Goal: Task Accomplishment & Management: Manage account settings

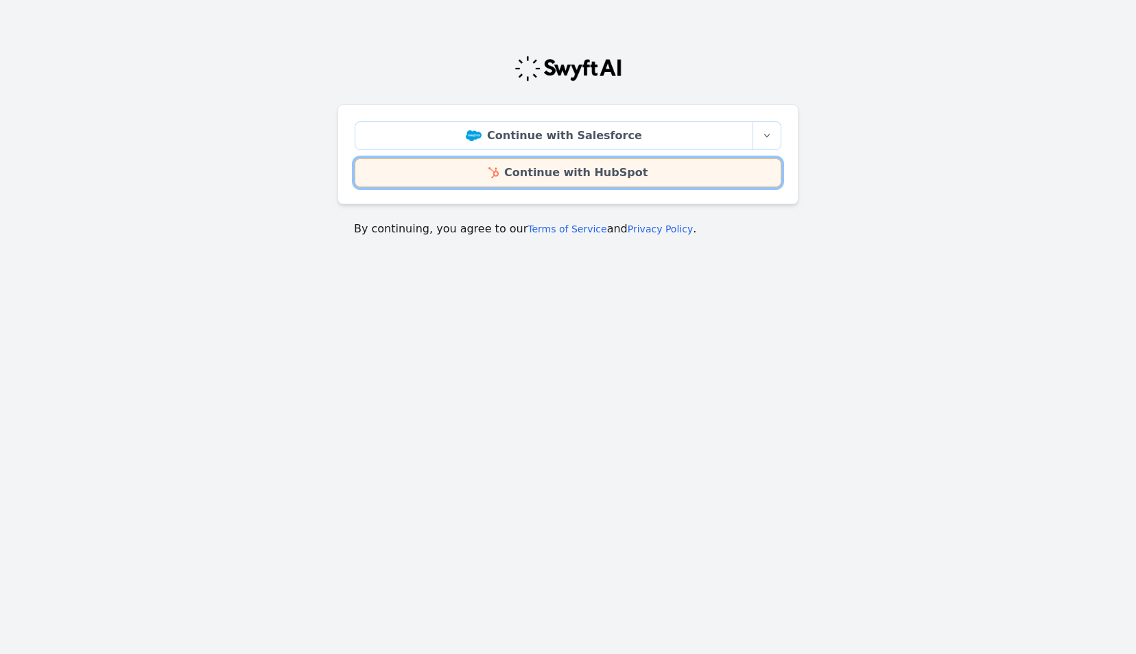
click at [571, 165] on link "Continue with HubSpot" at bounding box center [568, 172] width 427 height 29
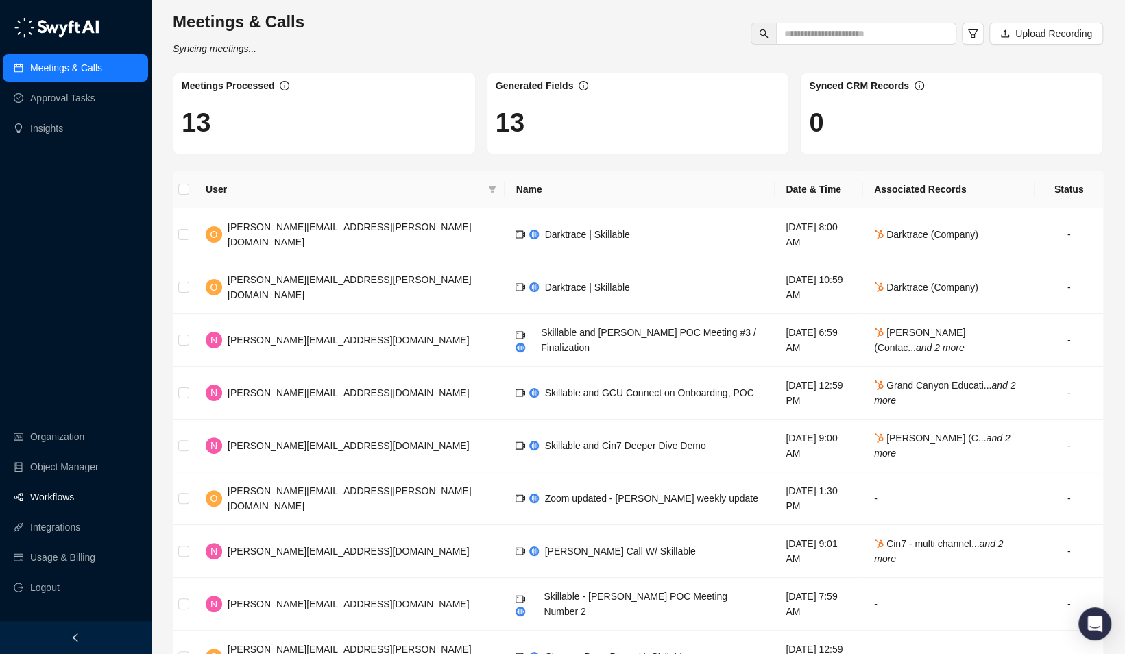
click at [44, 492] on link "Workflows" at bounding box center [52, 496] width 44 height 27
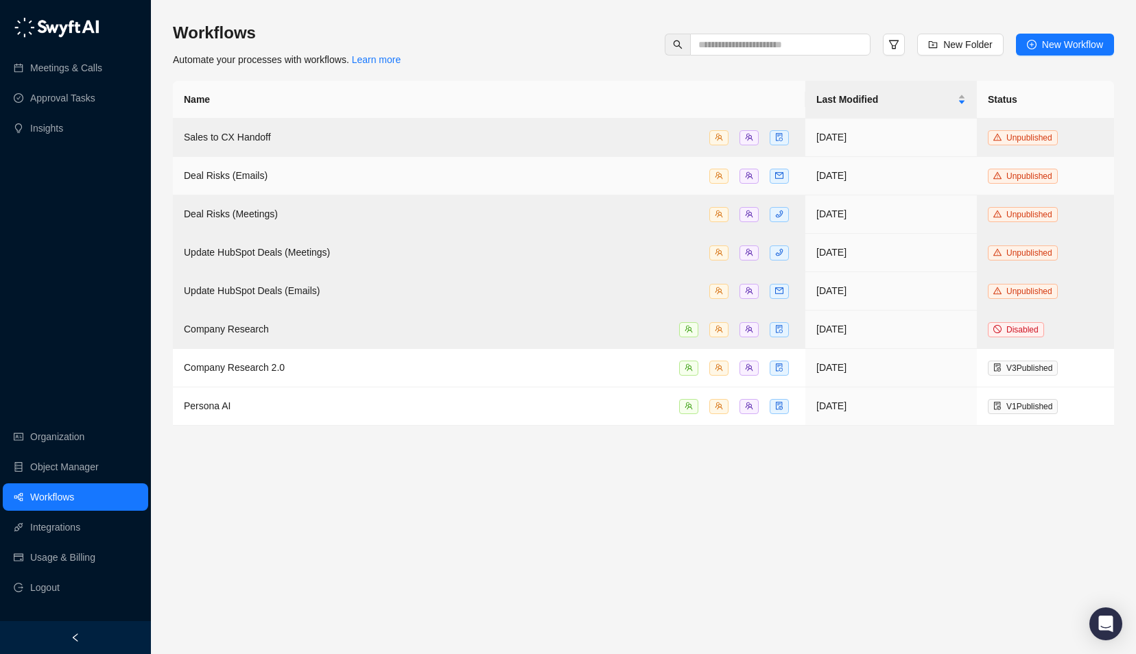
click at [332, 175] on div "Deal Risks (Emails)" at bounding box center [489, 176] width 610 height 16
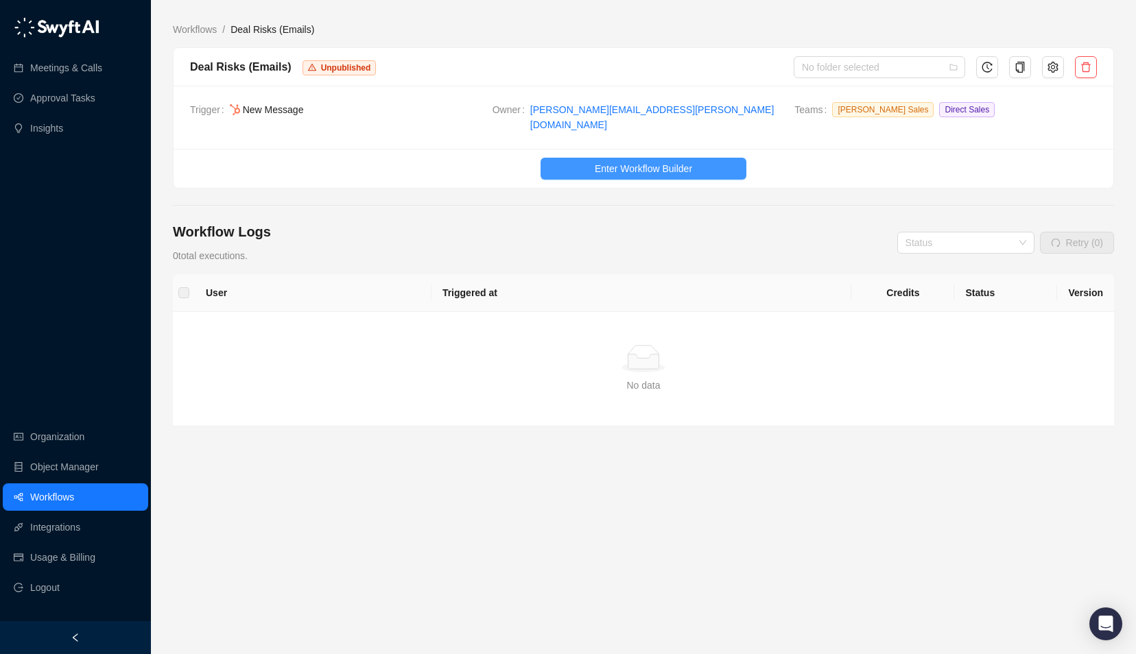
click at [658, 161] on span "Enter Workflow Builder" at bounding box center [643, 168] width 97 height 15
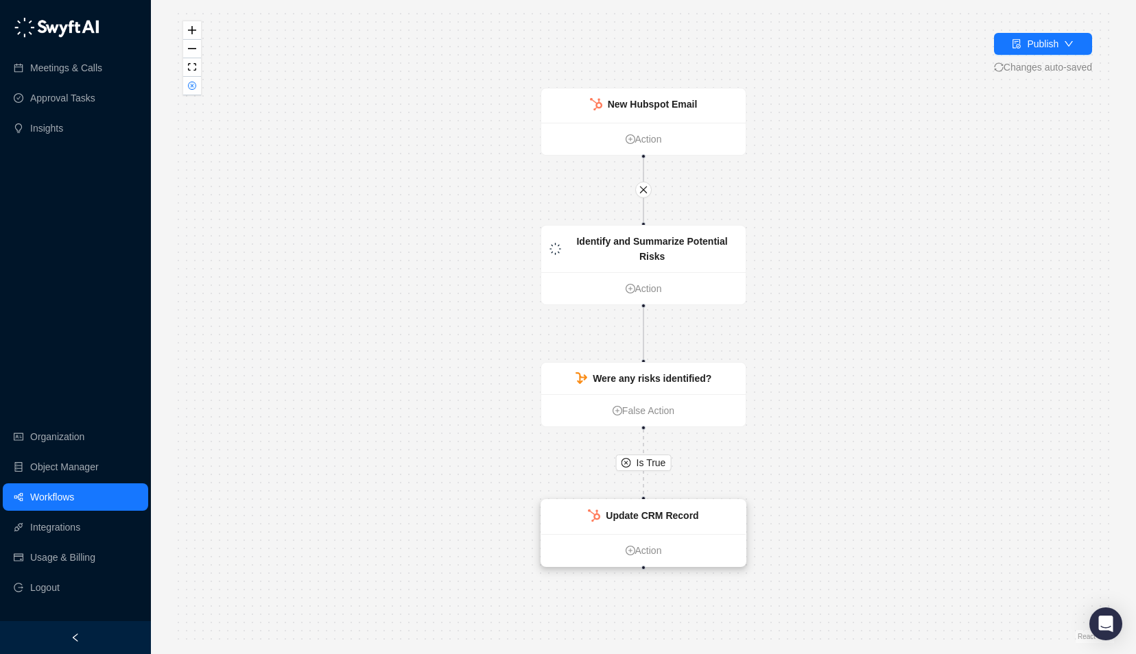
click at [634, 511] on strong "Update CRM Record" at bounding box center [651, 515] width 93 height 11
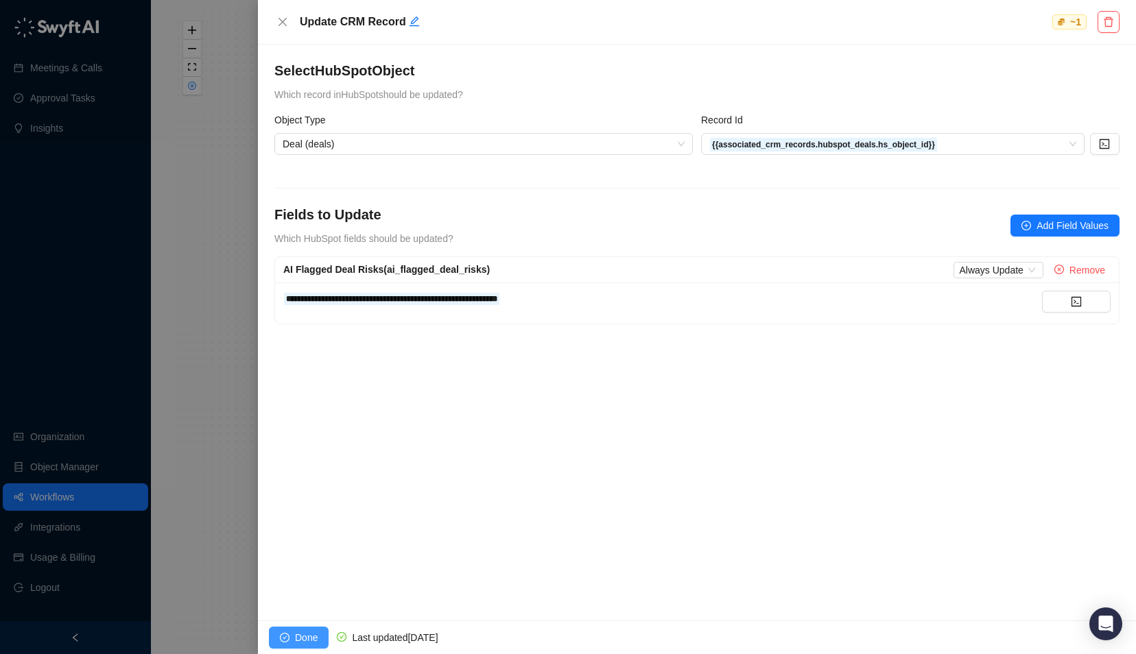
click at [296, 632] on span "Done" at bounding box center [306, 637] width 23 height 15
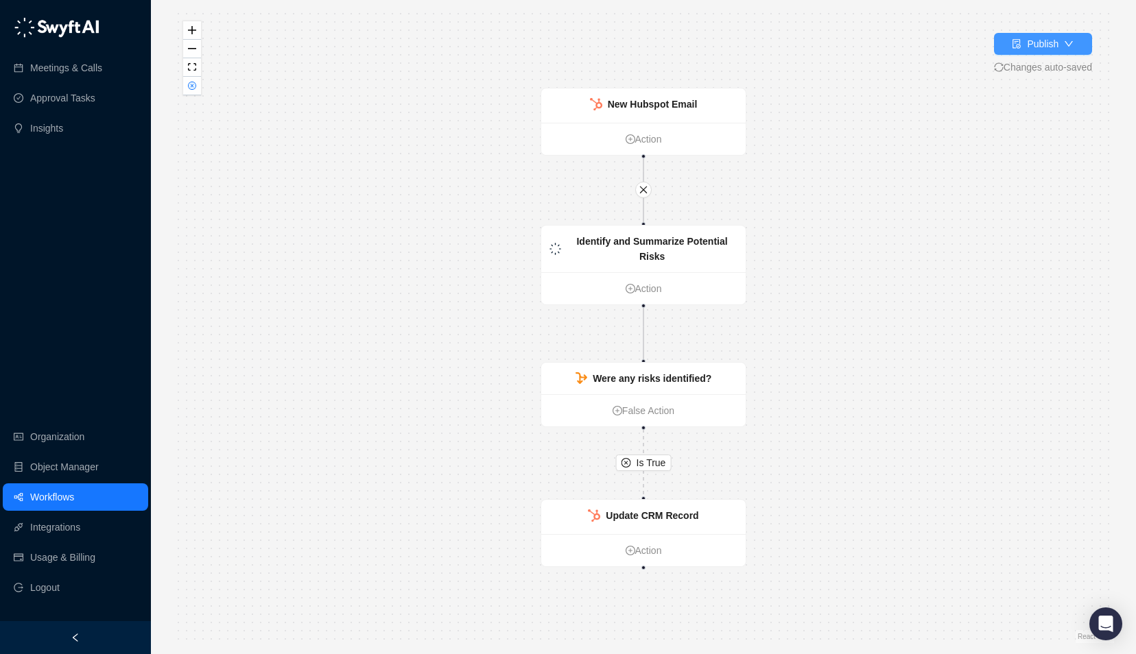
click at [1064, 39] on icon "down" at bounding box center [1069, 44] width 10 height 10
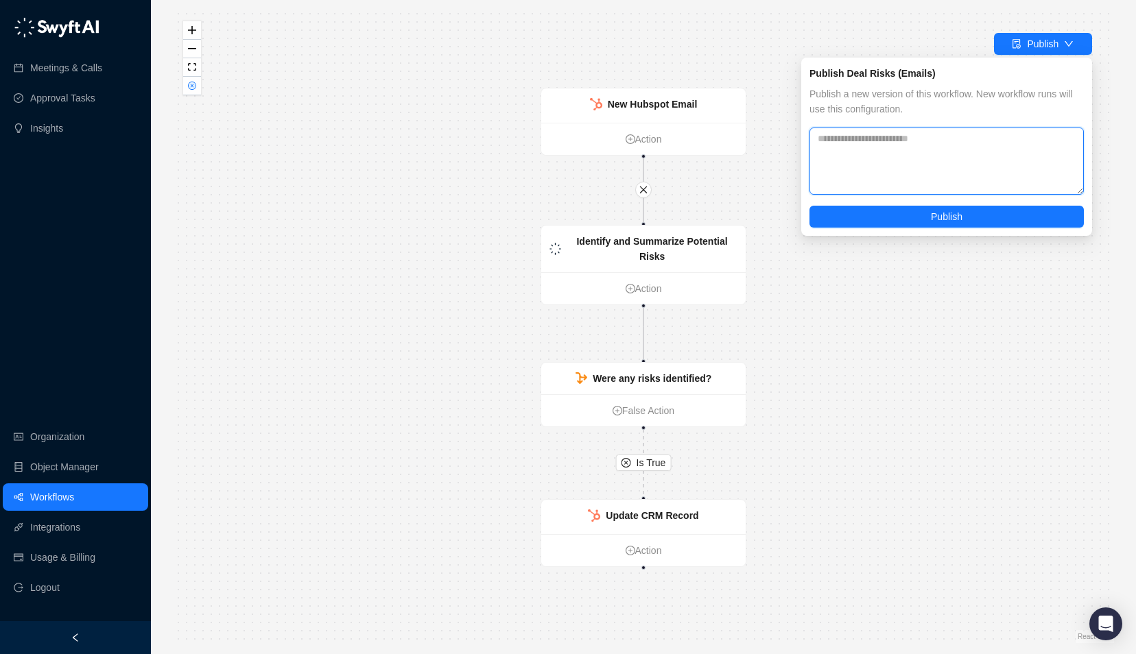
click at [896, 156] on textarea at bounding box center [946, 161] width 274 height 67
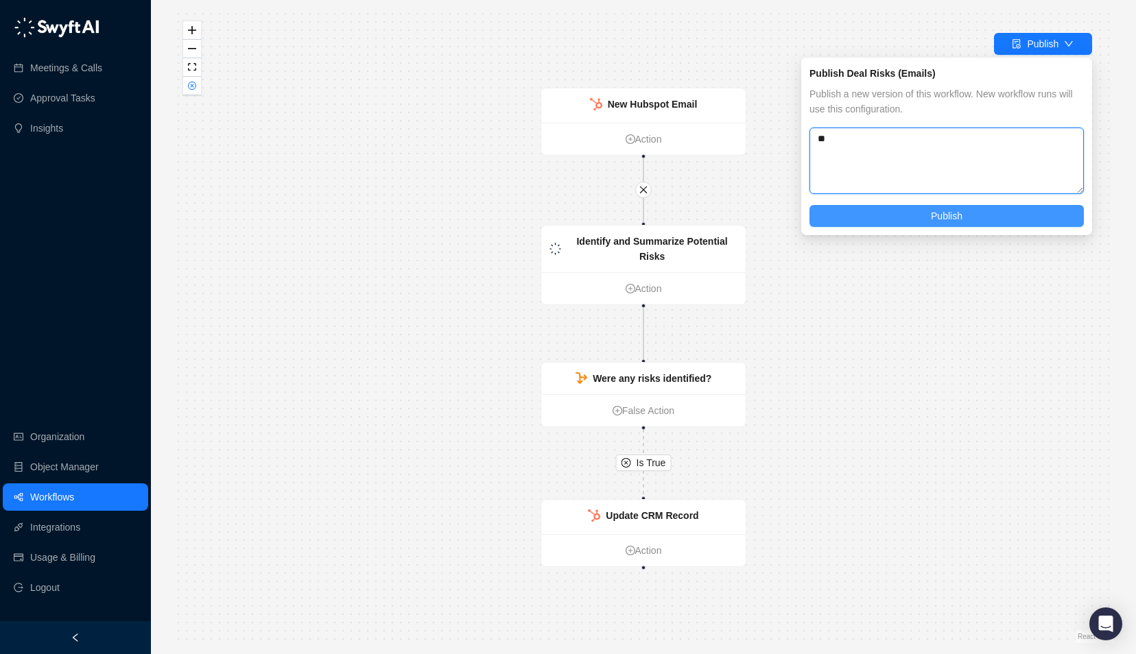
type textarea "**"
click at [954, 219] on span "Publish" at bounding box center [946, 215] width 32 height 15
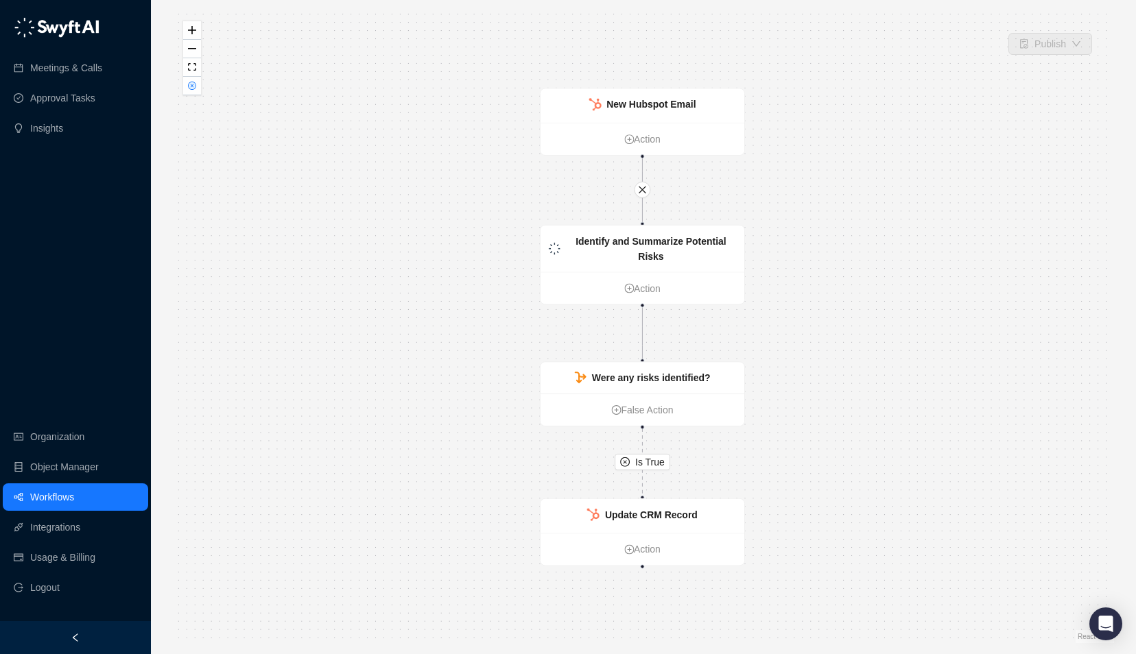
click at [53, 499] on link "Workflows" at bounding box center [52, 496] width 44 height 27
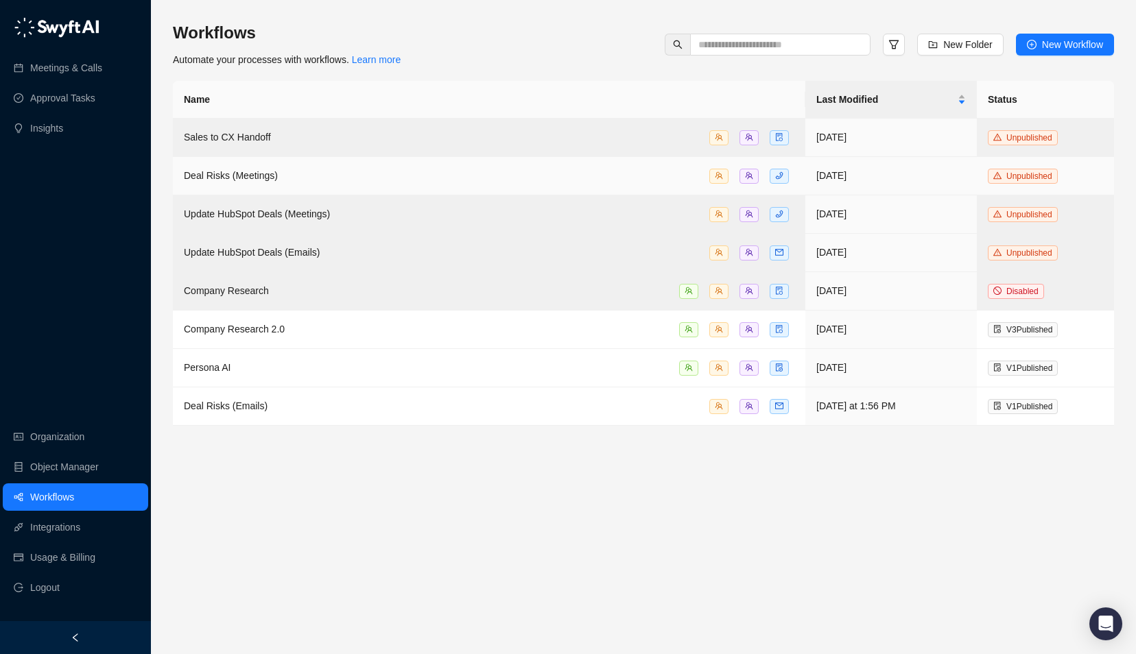
click at [370, 169] on div "Deal Risks (Meetings)" at bounding box center [489, 176] width 610 height 16
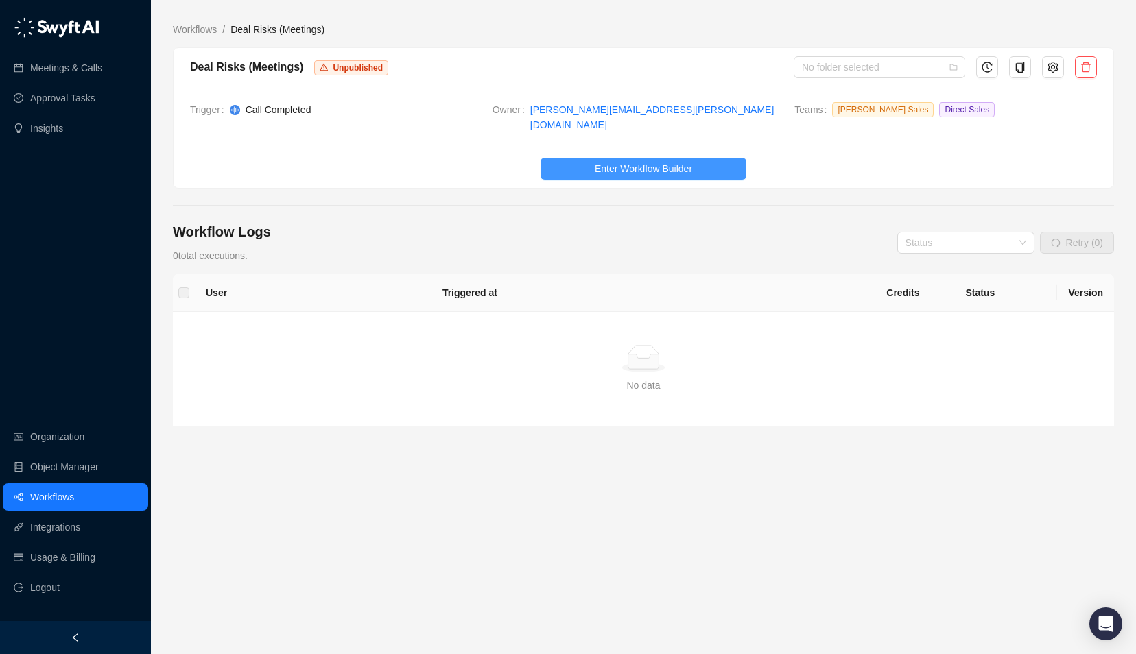
click at [687, 161] on span "Enter Workflow Builder" at bounding box center [643, 168] width 97 height 15
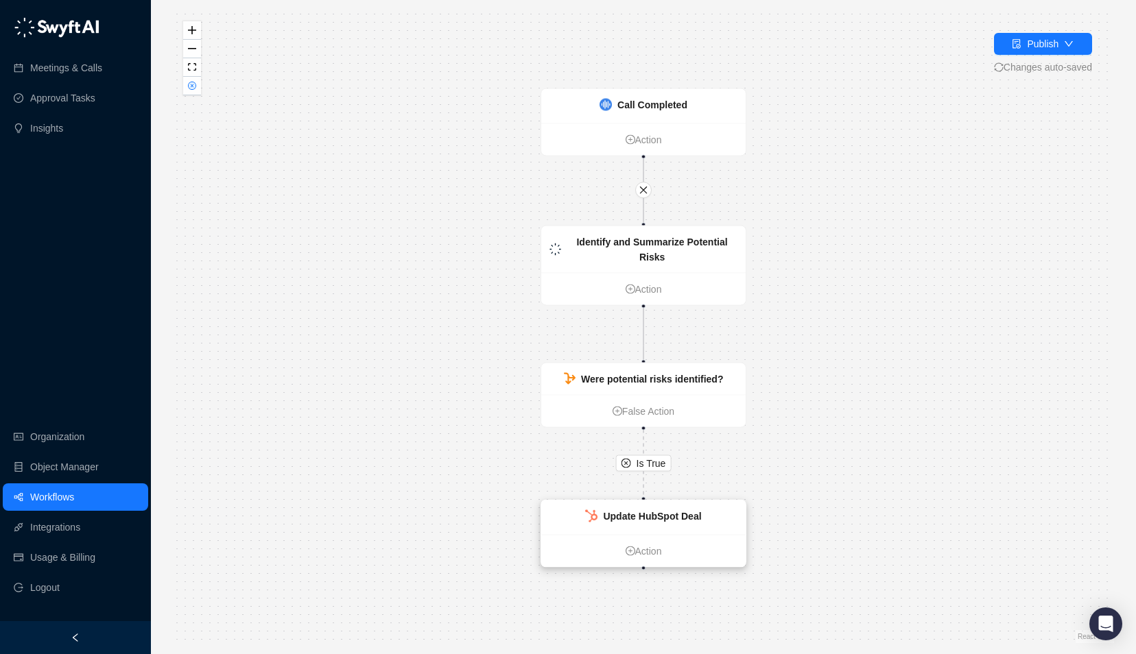
click at [668, 520] on strong "Update HubSpot Deal" at bounding box center [652, 516] width 98 height 11
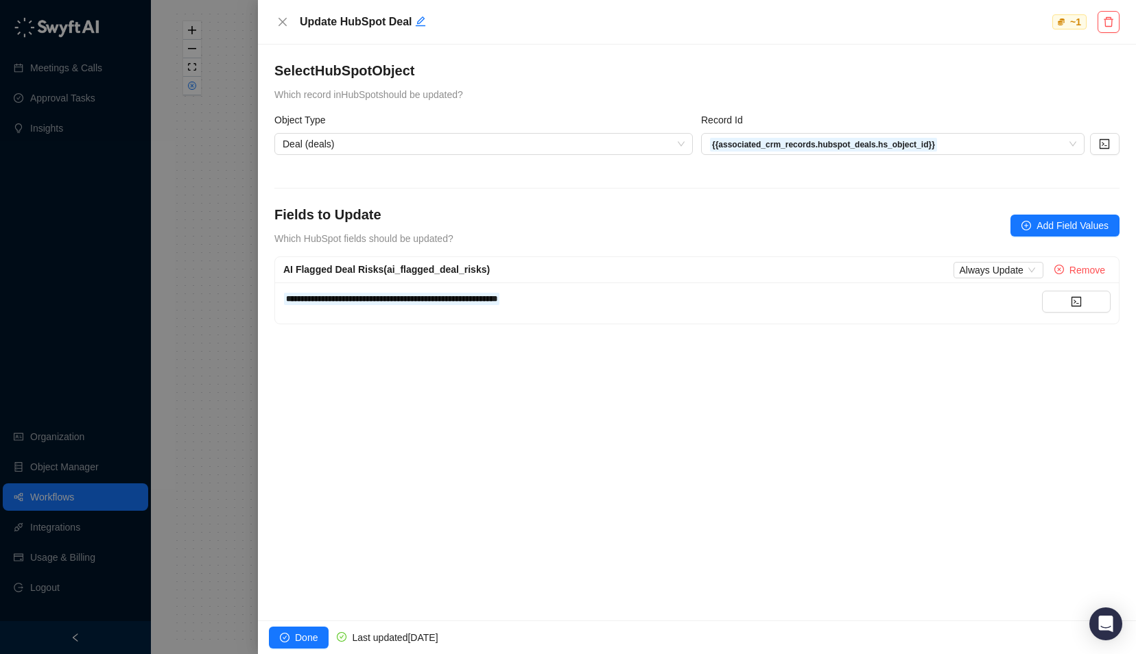
click at [1015, 277] on div "AI Flagged Deal Risks (ai_flagged_deal_risks) Always Update Remove" at bounding box center [696, 270] width 843 height 26
click at [1009, 258] on div "AI Flagged Deal Risks (ai_flagged_deal_risks) Always Update Remove" at bounding box center [696, 270] width 843 height 26
click at [997, 263] on span "Always Update" at bounding box center [998, 270] width 78 height 15
click at [875, 239] on div "Fields to Update Which HubSpot fields should be updated? Add Field Values" at bounding box center [696, 225] width 845 height 41
click at [293, 634] on button "Done" at bounding box center [299, 638] width 60 height 22
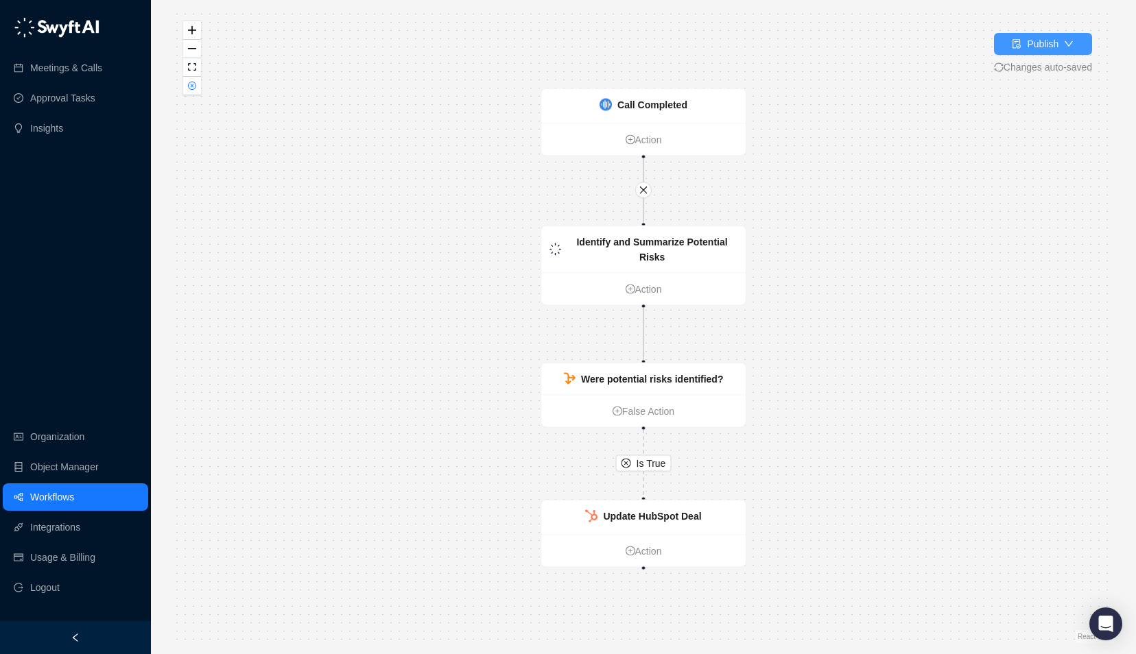
click at [1042, 41] on div "Publish" at bounding box center [1042, 43] width 32 height 15
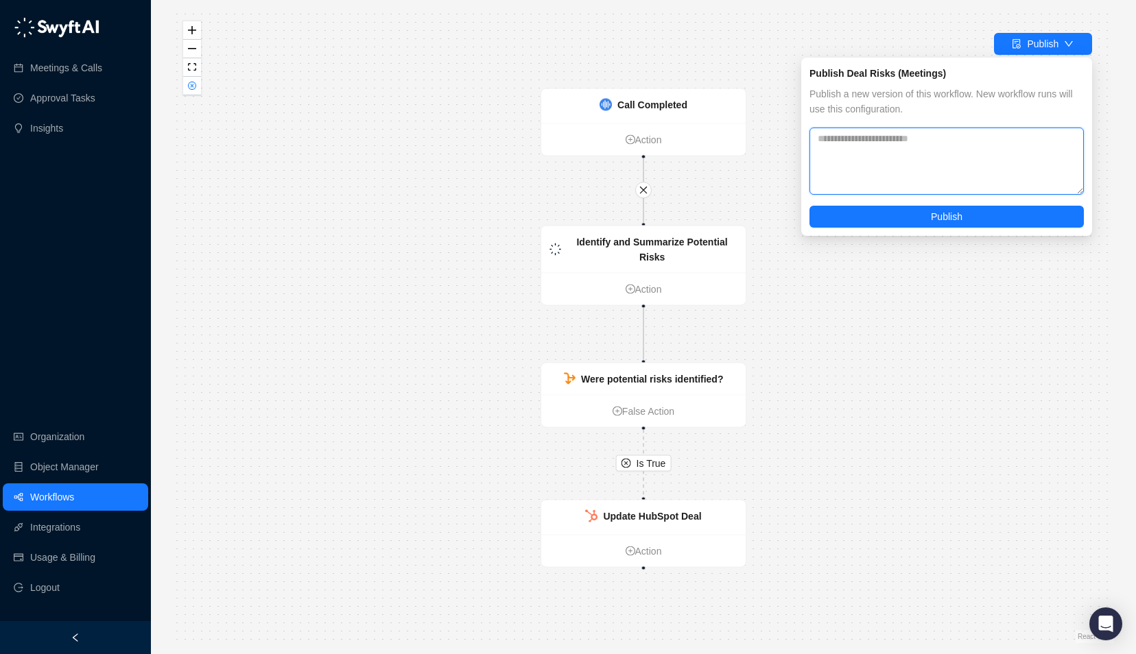
click at [898, 139] on textarea at bounding box center [946, 161] width 274 height 67
click at [886, 145] on textarea at bounding box center [946, 161] width 274 height 67
click at [865, 125] on div "Publish a new version of this workflow. New workflow runs will use this configu…" at bounding box center [946, 156] width 274 height 141
click at [859, 173] on textarea at bounding box center [946, 161] width 274 height 67
type textarea "*"
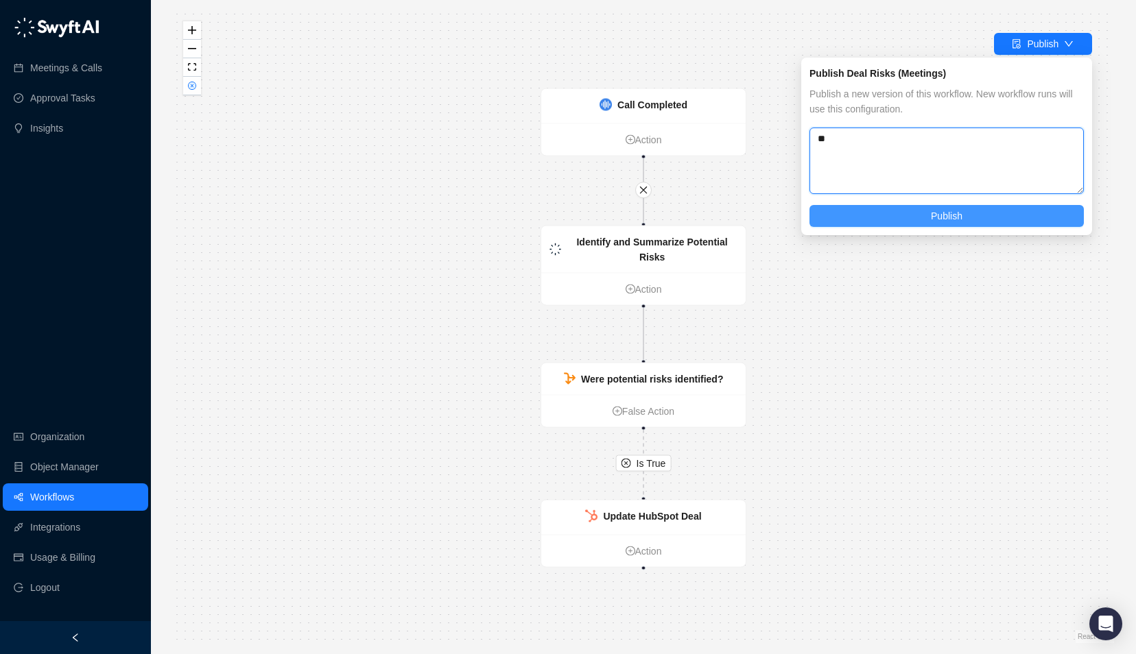
type textarea "**"
click at [911, 226] on button "Publish" at bounding box center [946, 216] width 274 height 22
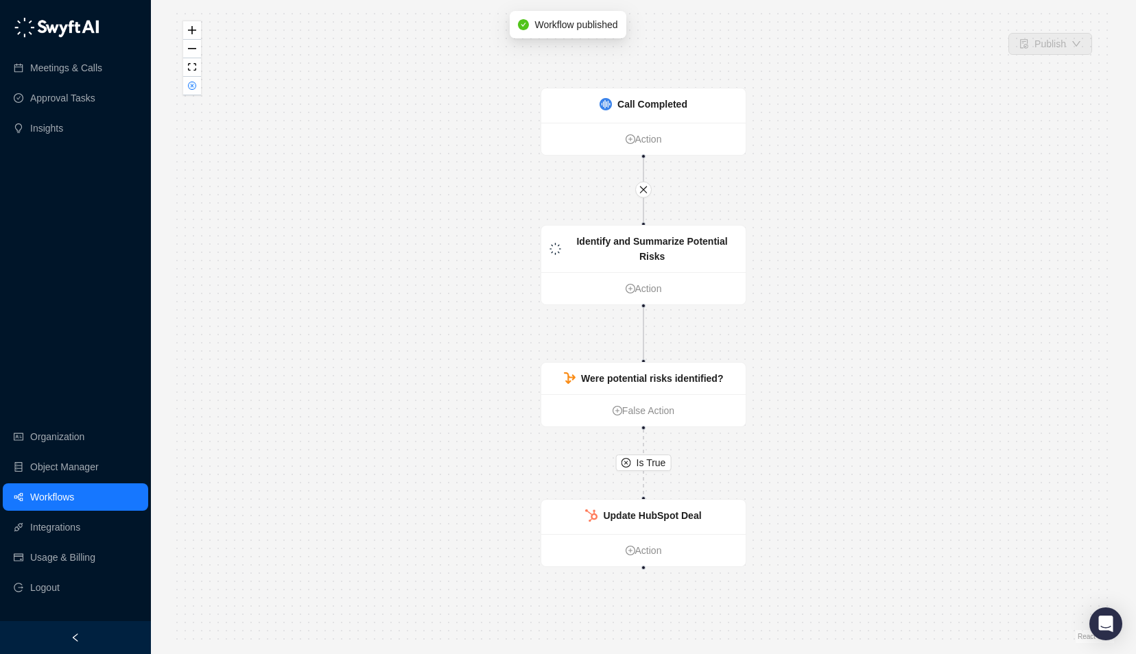
click at [56, 495] on link "Workflows" at bounding box center [52, 496] width 44 height 27
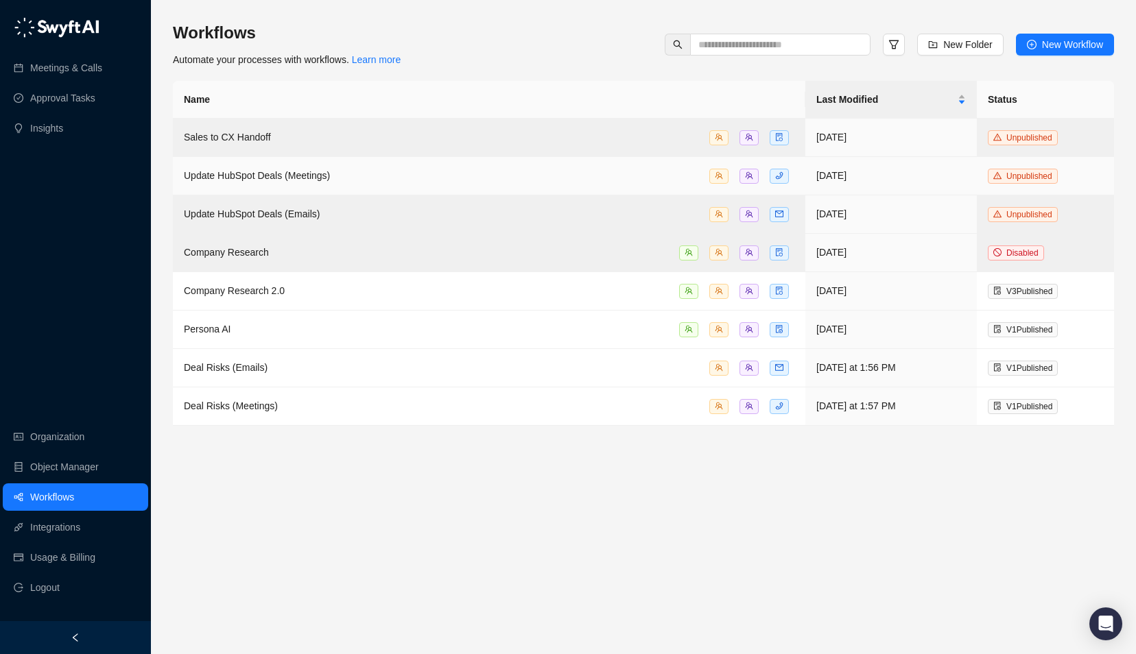
click at [303, 173] on span "Update HubSpot Deals (Meetings)" at bounding box center [257, 175] width 146 height 11
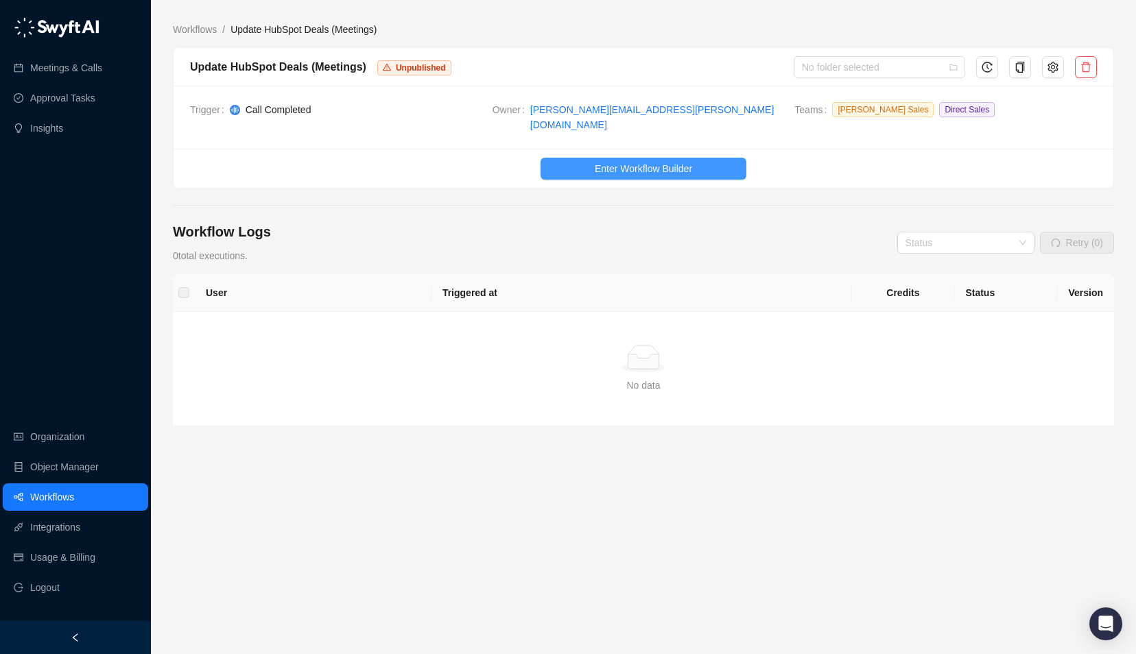
click at [617, 161] on span "Enter Workflow Builder" at bounding box center [643, 168] width 97 height 15
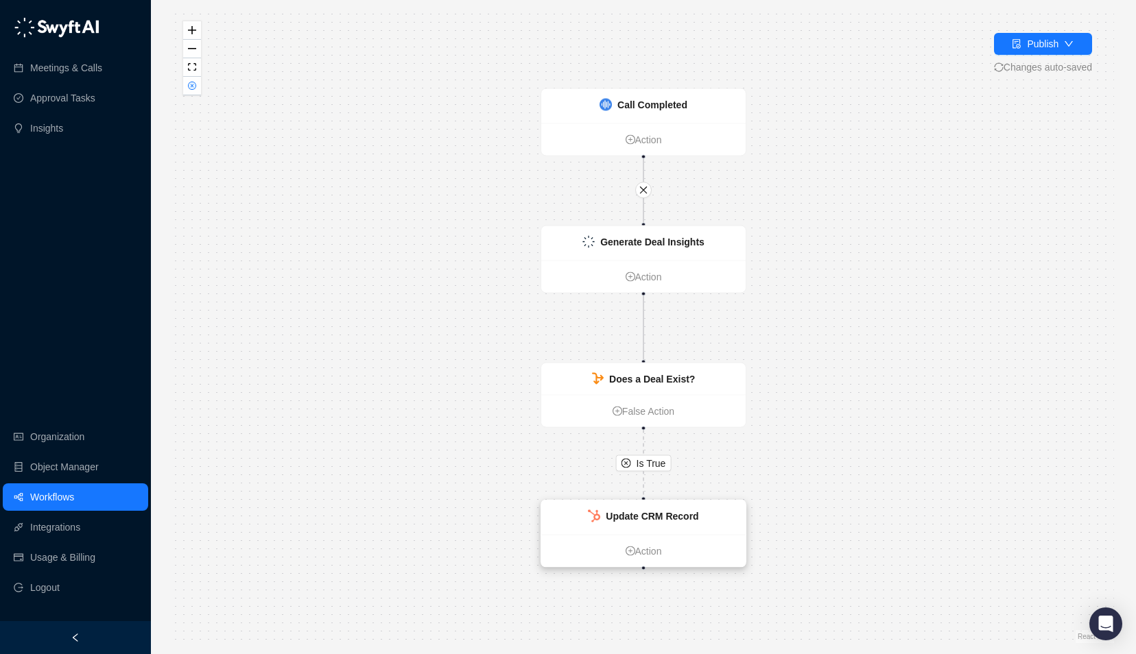
click at [651, 531] on div "Update CRM Record" at bounding box center [643, 518] width 204 height 34
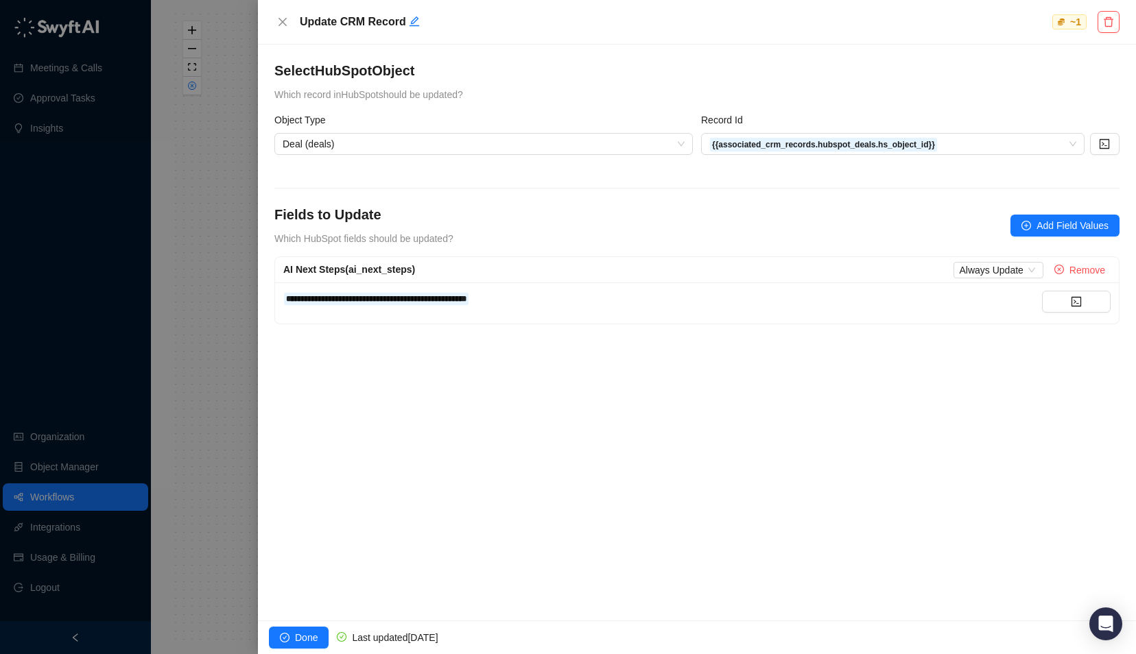
click at [752, 296] on div "**********" at bounding box center [662, 298] width 758 height 15
click at [857, 297] on div "**********" at bounding box center [662, 298] width 758 height 15
click at [280, 16] on icon "close" at bounding box center [282, 21] width 11 height 11
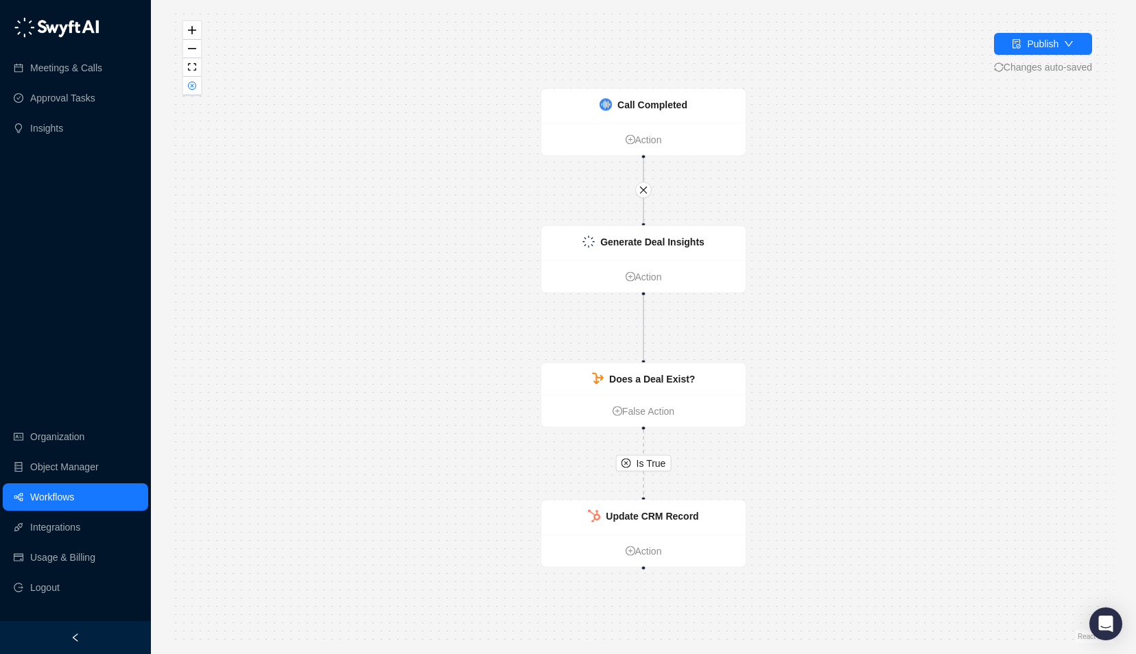
click at [1035, 58] on div "Publish Changes auto-saved" at bounding box center [1043, 54] width 98 height 42
click at [1031, 21] on div "Is True Update CRM Record Action Call Completed Action Generate Deal Insights A…" at bounding box center [643, 327] width 941 height 632
click at [1034, 40] on div "Publish" at bounding box center [1042, 43] width 32 height 15
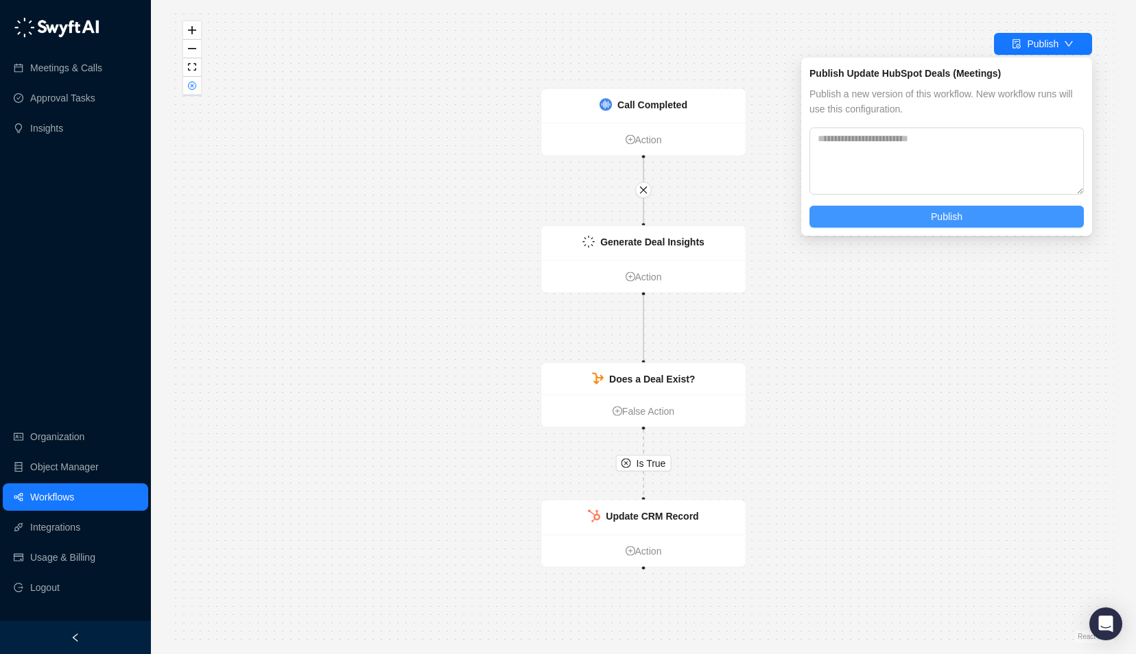
click at [891, 215] on button "Publish" at bounding box center [946, 217] width 274 height 22
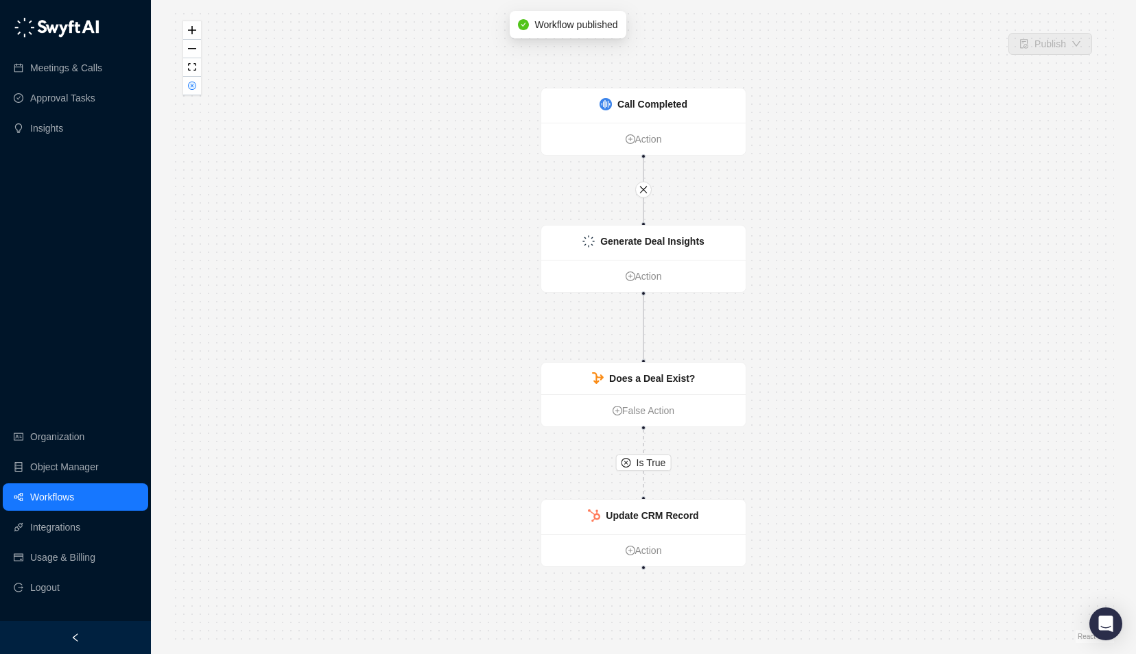
click at [47, 494] on link "Workflows" at bounding box center [52, 496] width 44 height 27
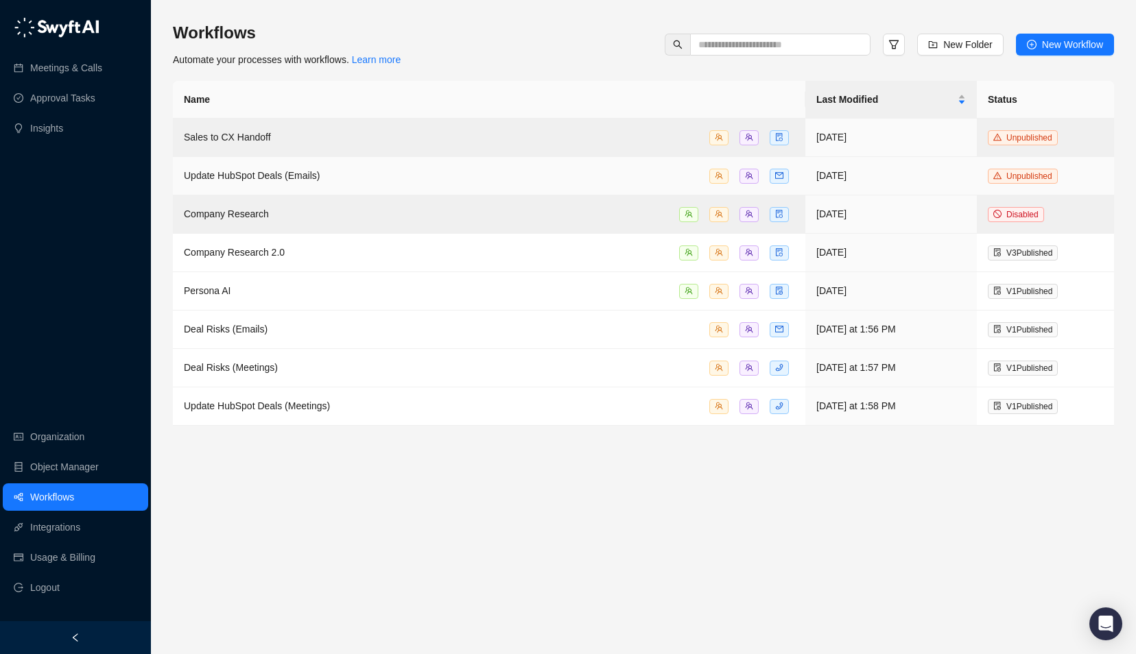
click at [265, 170] on span "Update HubSpot Deals (Emails)" at bounding box center [252, 175] width 136 height 11
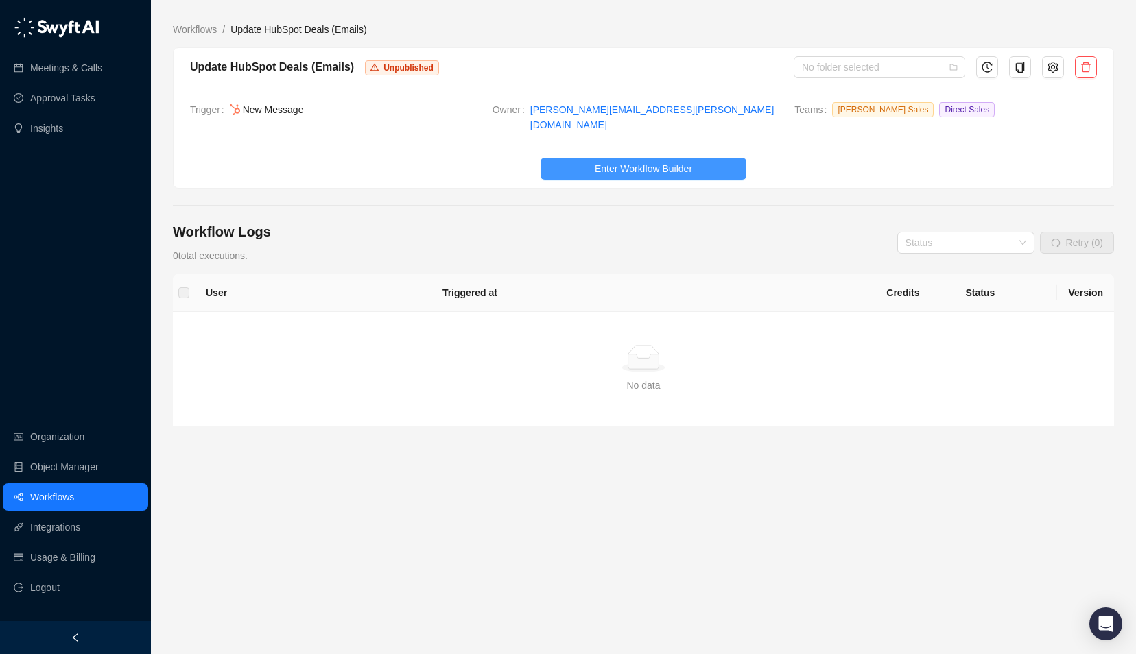
click at [680, 161] on span "Enter Workflow Builder" at bounding box center [643, 168] width 97 height 15
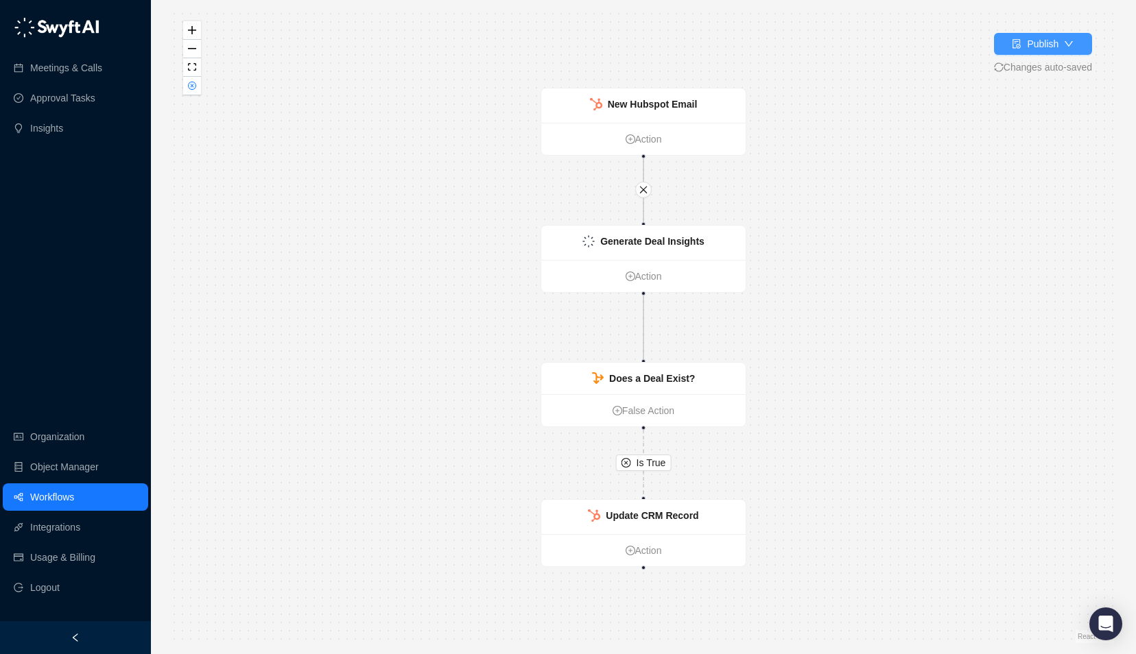
click at [1030, 43] on div "Publish" at bounding box center [1042, 43] width 32 height 15
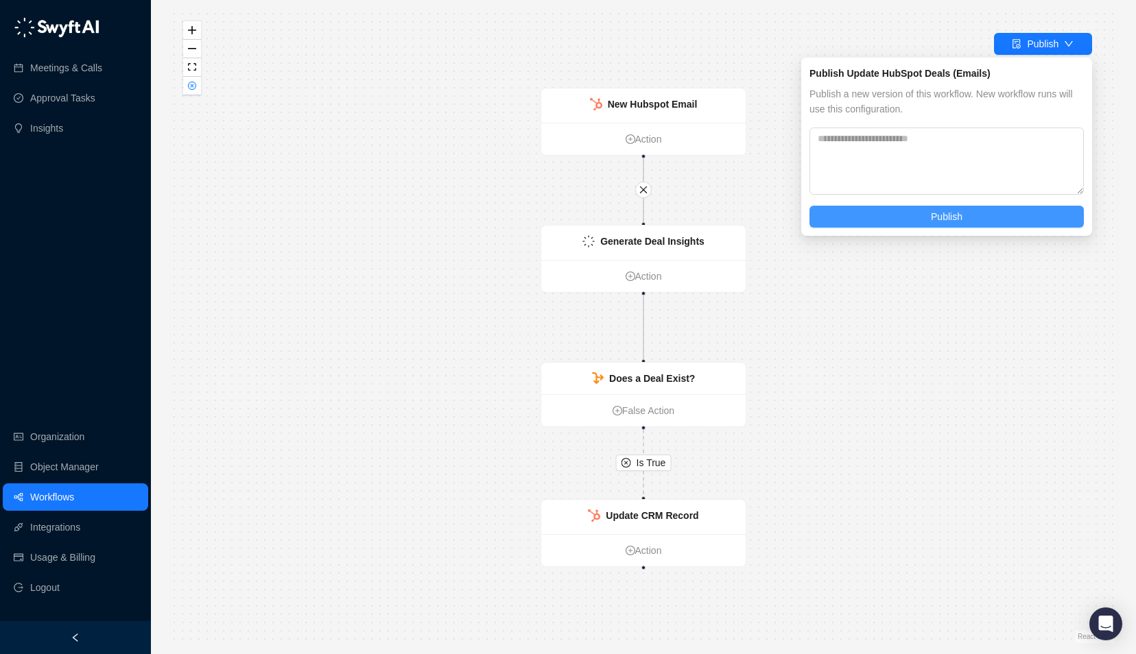
click at [902, 215] on button "Publish" at bounding box center [946, 217] width 274 height 22
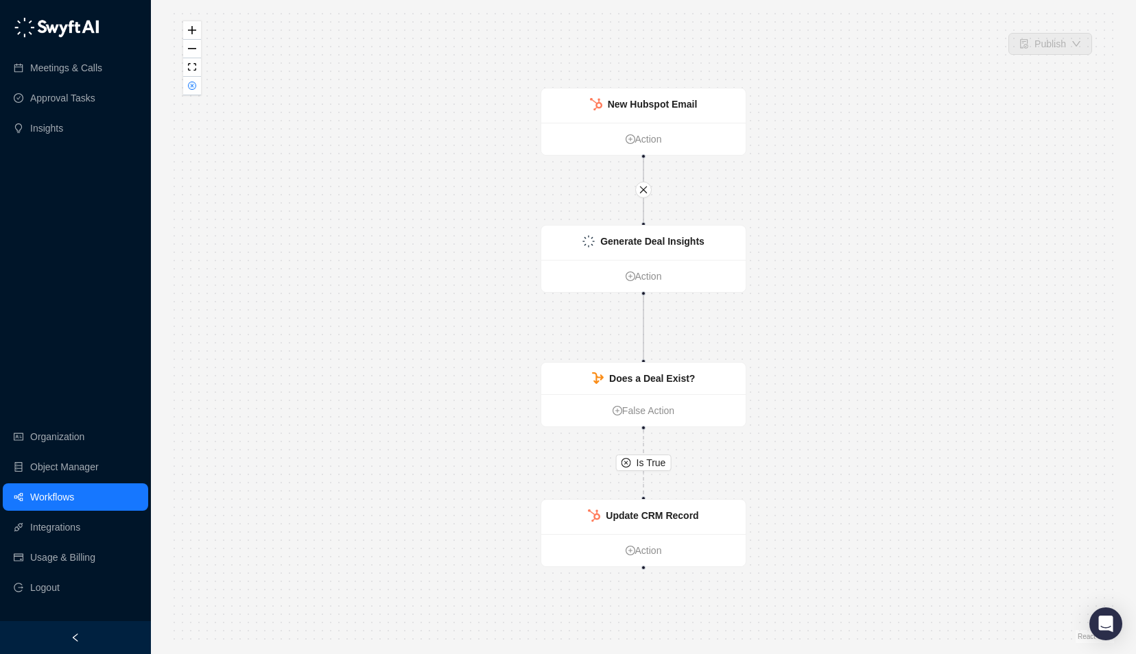
click at [33, 509] on link "Workflows" at bounding box center [52, 496] width 44 height 27
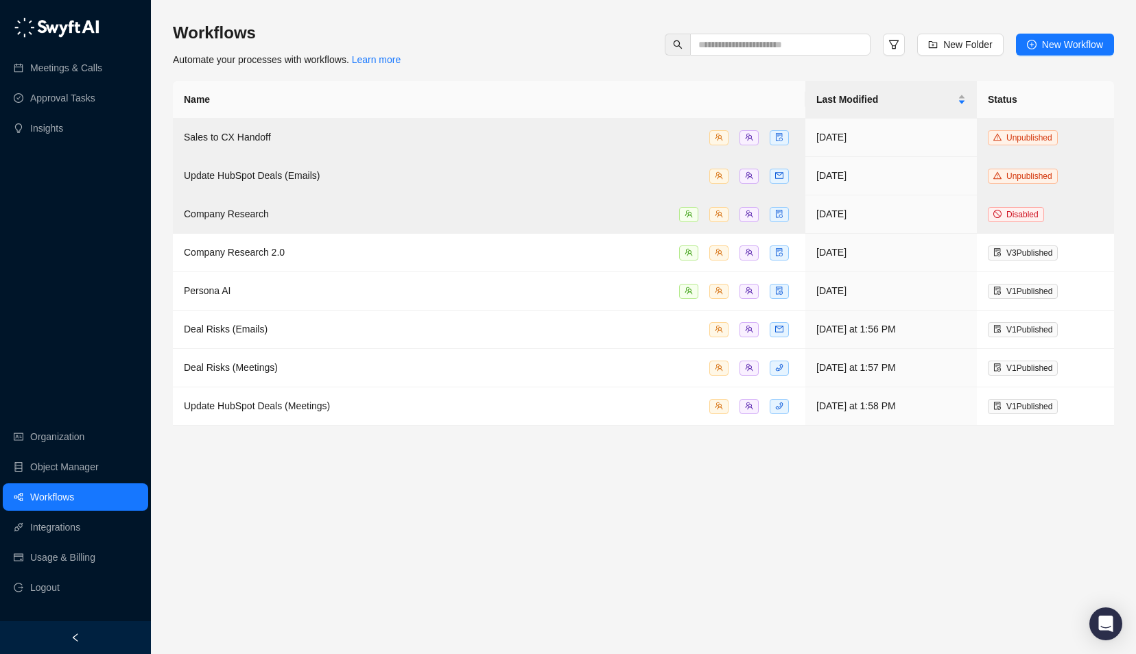
click at [43, 490] on link "Workflows" at bounding box center [52, 496] width 44 height 27
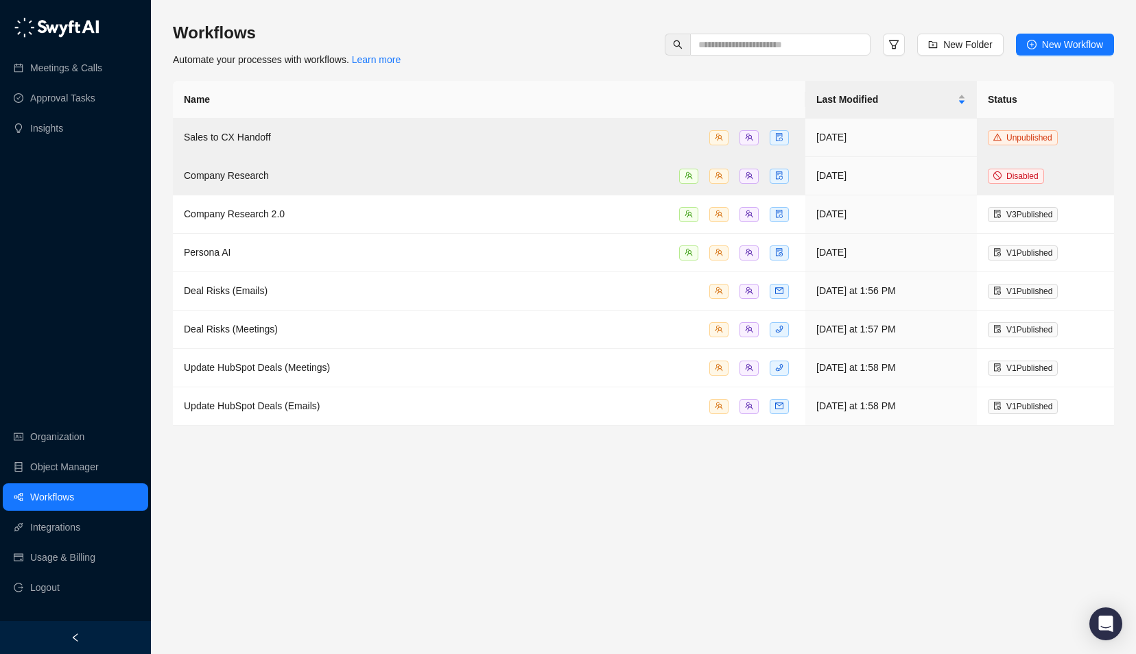
click at [798, 507] on main "Workflows Automate your processes with workflows. Learn more New Folder New Wor…" at bounding box center [643, 332] width 941 height 621
